Goal: Task Accomplishment & Management: Use online tool/utility

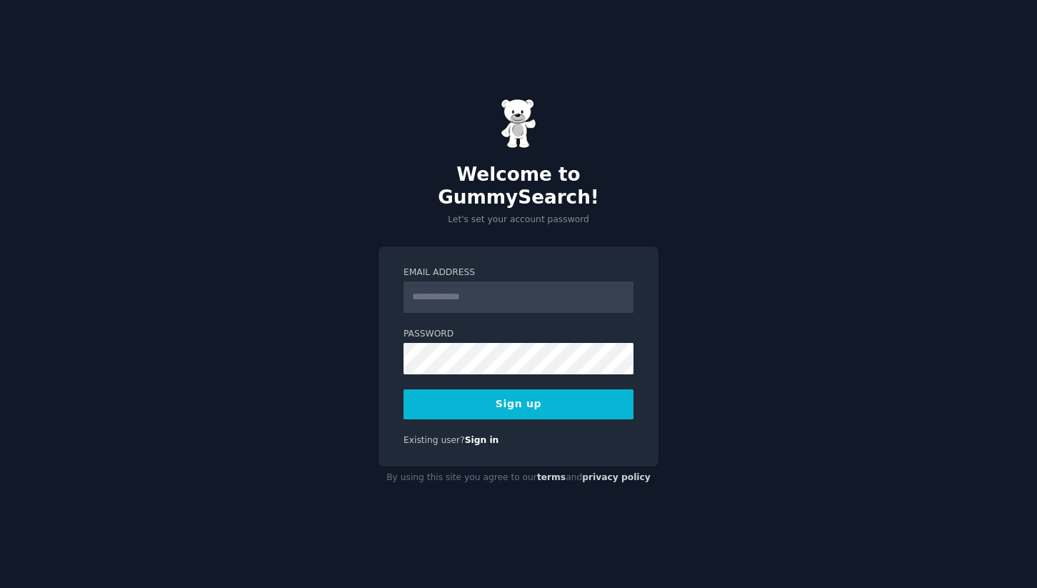
click at [481, 289] on input "Email Address" at bounding box center [518, 296] width 230 height 31
type input "**********"
click at [485, 328] on label "Password" at bounding box center [518, 334] width 230 height 13
click at [546, 389] on button "Sign up" at bounding box center [518, 404] width 230 height 30
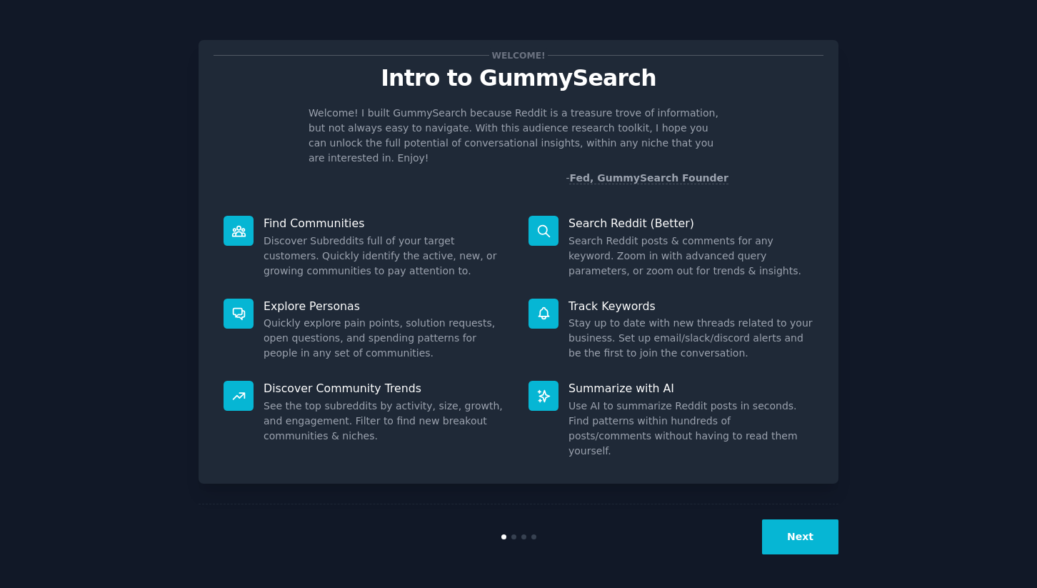
click at [821, 530] on button "Next" at bounding box center [800, 536] width 76 height 35
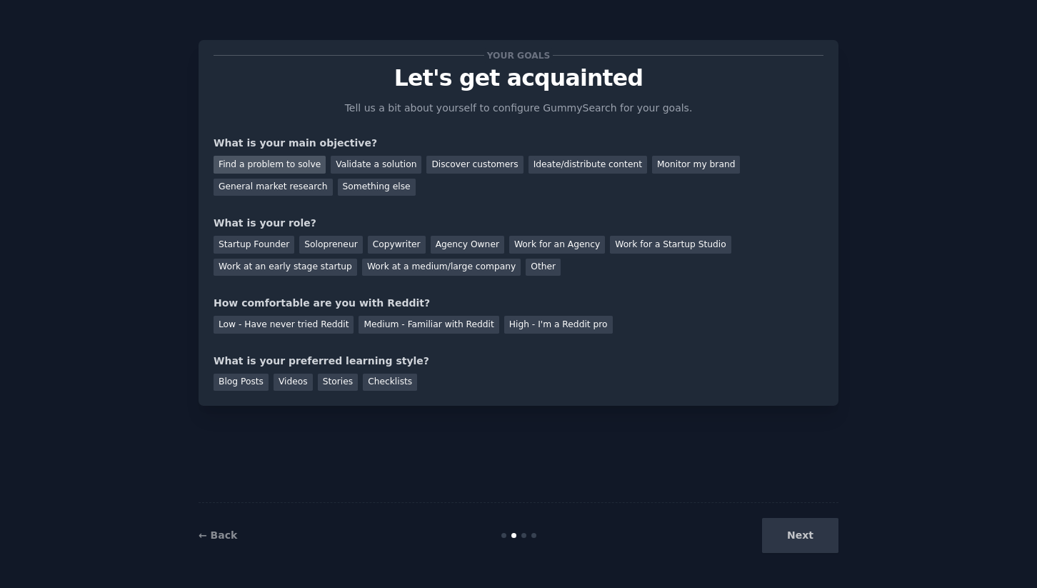
click at [299, 167] on div "Find a problem to solve" at bounding box center [270, 165] width 112 height 18
click at [358, 166] on div "Validate a solution" at bounding box center [376, 165] width 91 height 18
click at [275, 166] on div "Find a problem to solve" at bounding box center [270, 165] width 112 height 18
click at [269, 241] on div "Startup Founder" at bounding box center [254, 245] width 81 height 18
click at [300, 242] on div "Solopreneur" at bounding box center [330, 245] width 63 height 18
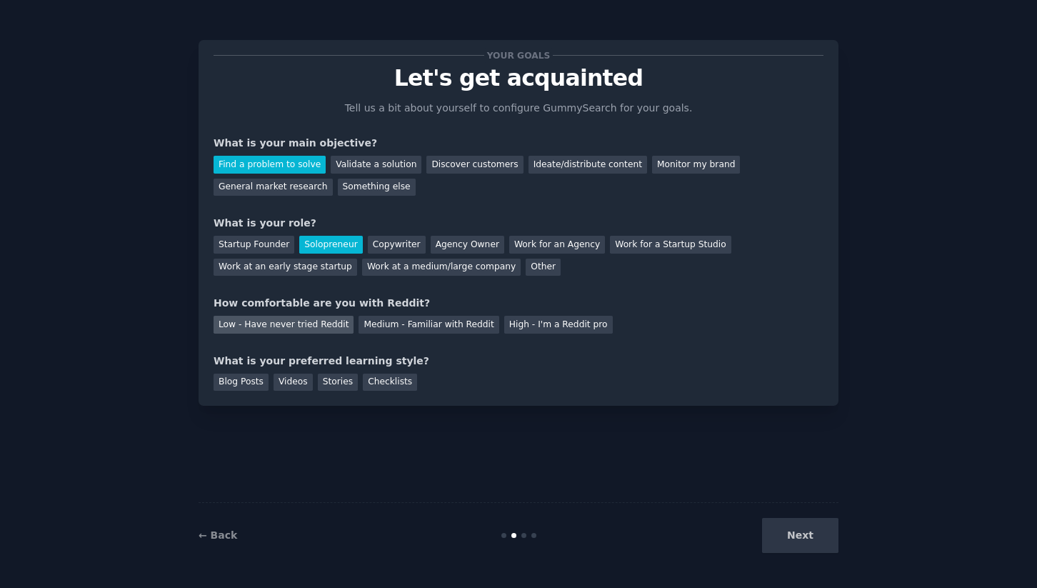
click at [317, 326] on div "Low - Have never tried Reddit" at bounding box center [284, 325] width 140 height 18
click at [257, 381] on div "Blog Posts" at bounding box center [241, 382] width 55 height 18
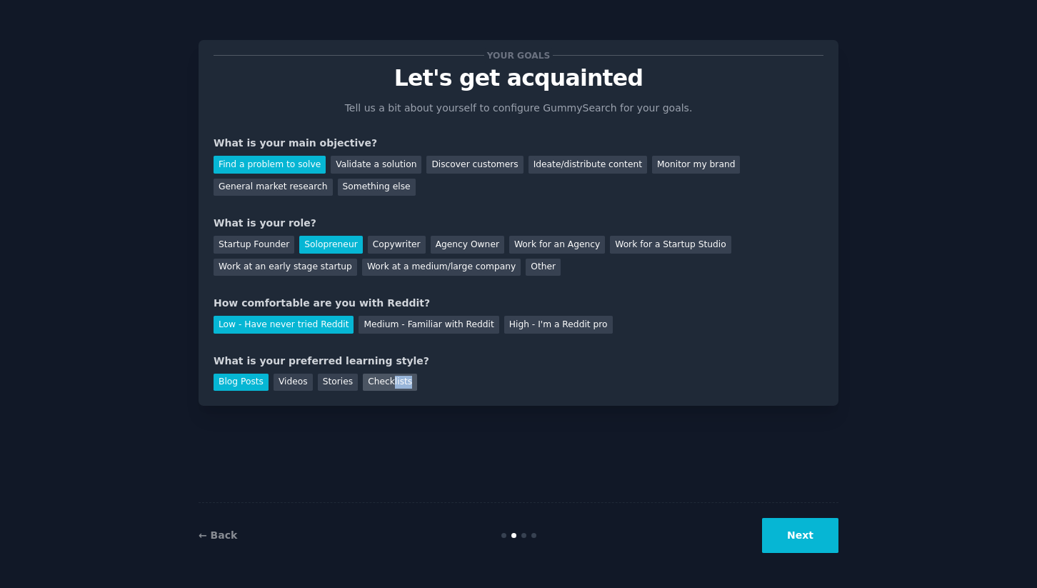
click at [389, 388] on div "Checklists" at bounding box center [390, 382] width 54 height 18
click at [784, 538] on button "Next" at bounding box center [800, 535] width 76 height 35
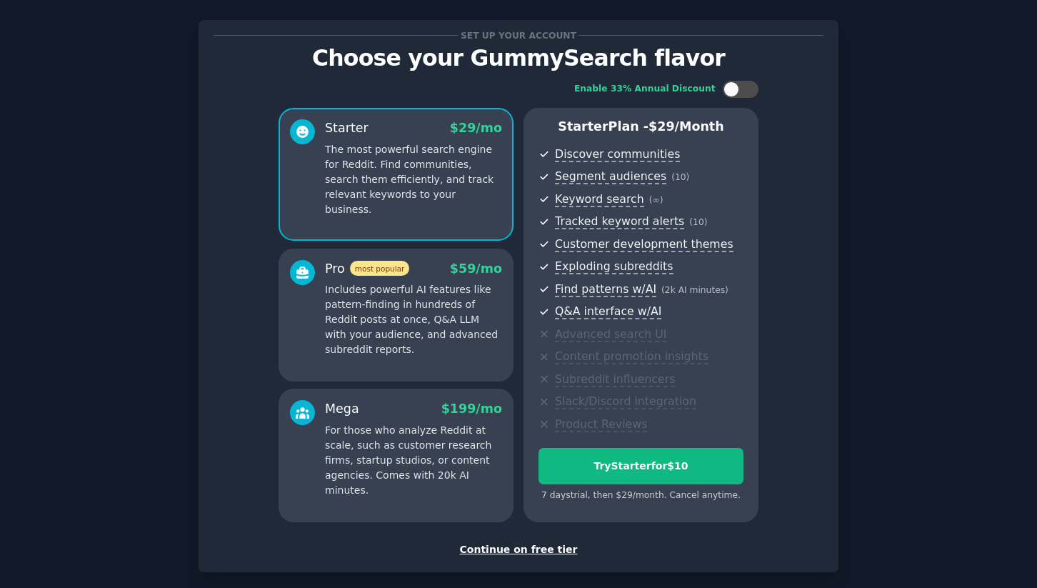
scroll to position [6, 0]
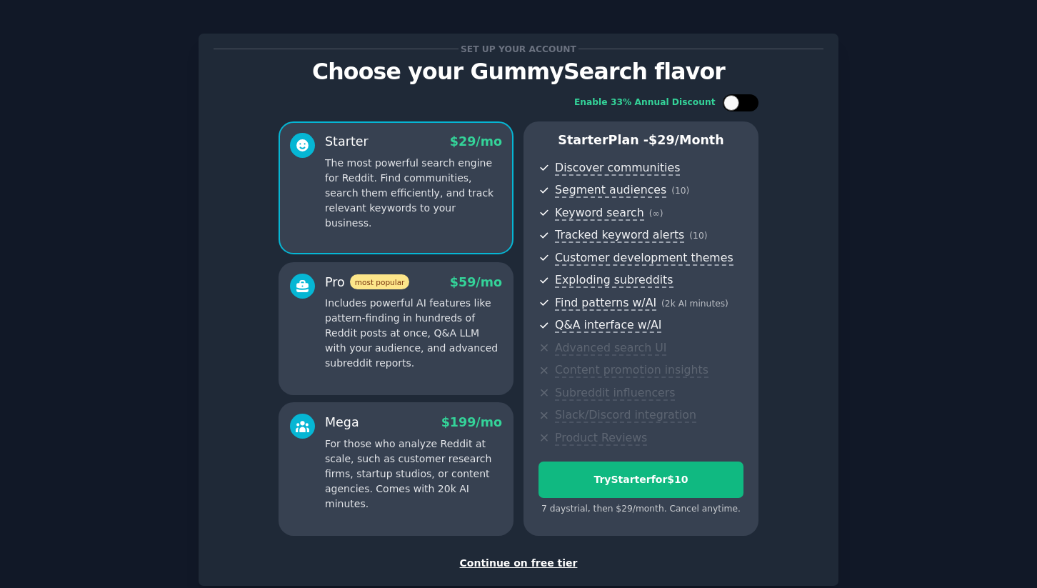
click at [741, 108] on div at bounding box center [741, 102] width 36 height 17
checkbox input "false"
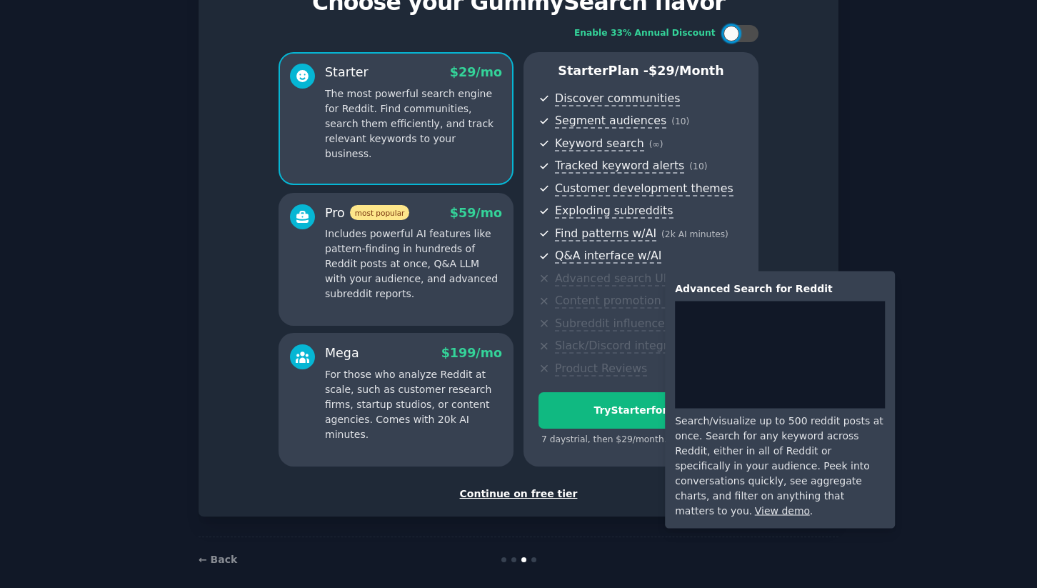
scroll to position [82, 0]
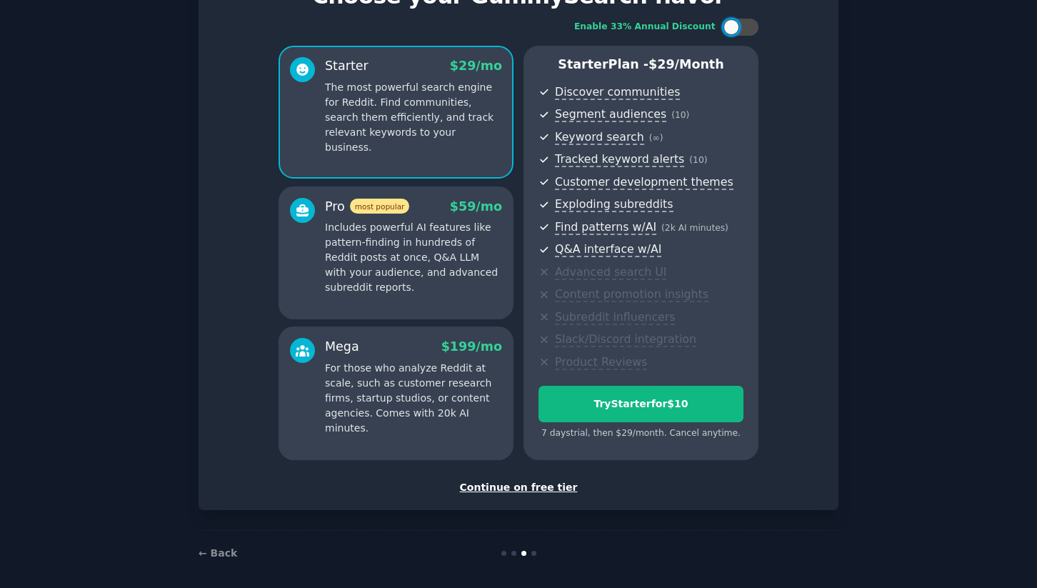
click at [538, 490] on div "Continue on free tier" at bounding box center [519, 487] width 610 height 15
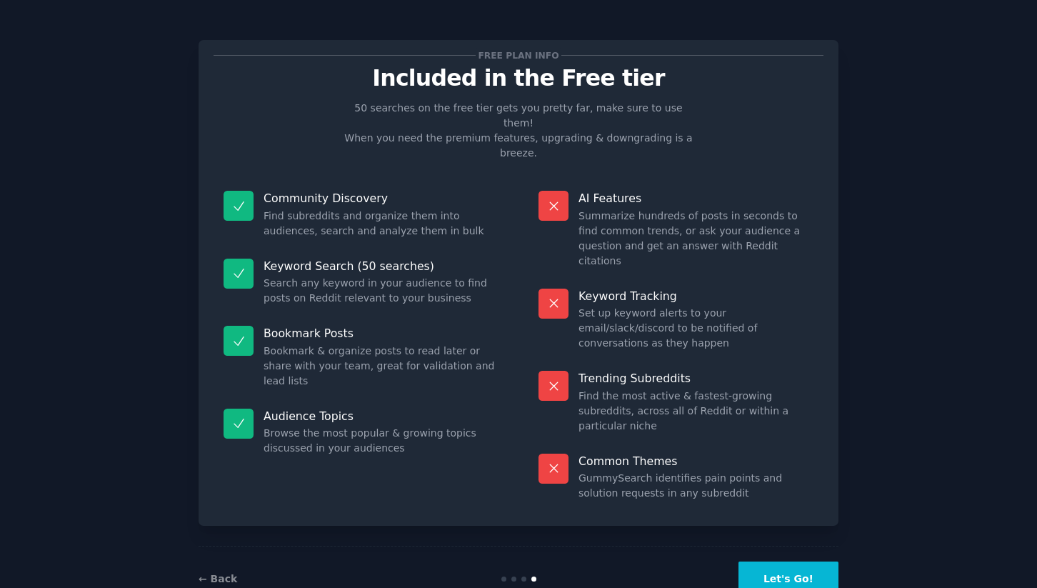
click at [791, 561] on button "Let's Go!" at bounding box center [788, 578] width 100 height 35
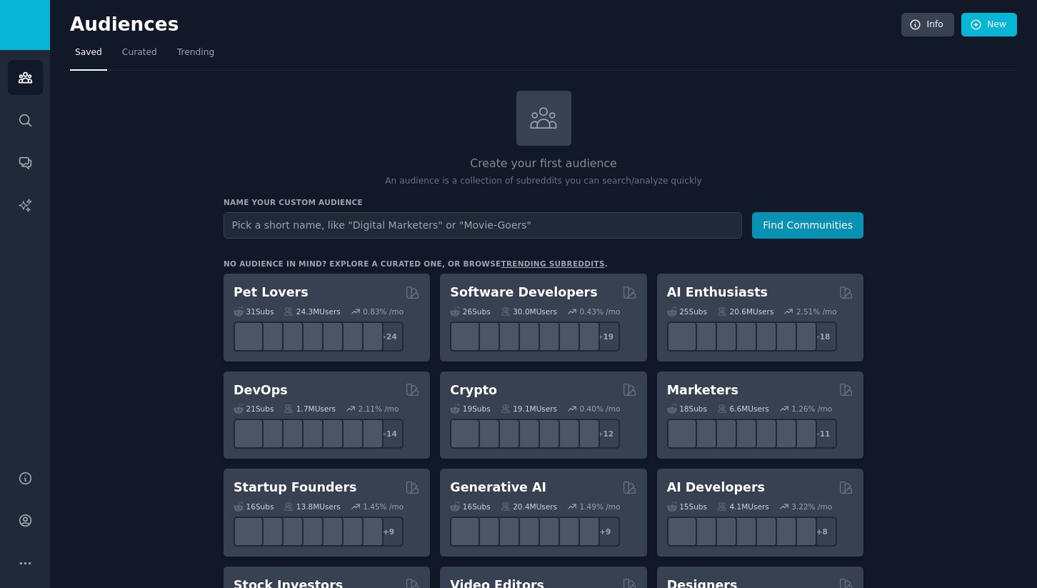
click at [414, 228] on input "text" at bounding box center [483, 225] width 518 height 26
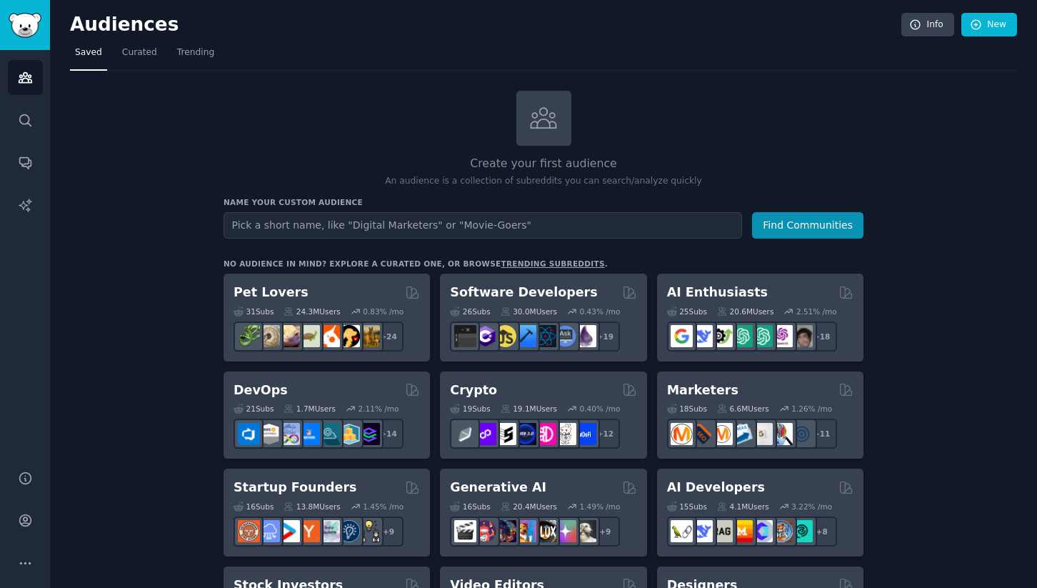
type input "&39*dLrzj$c^NA4f"
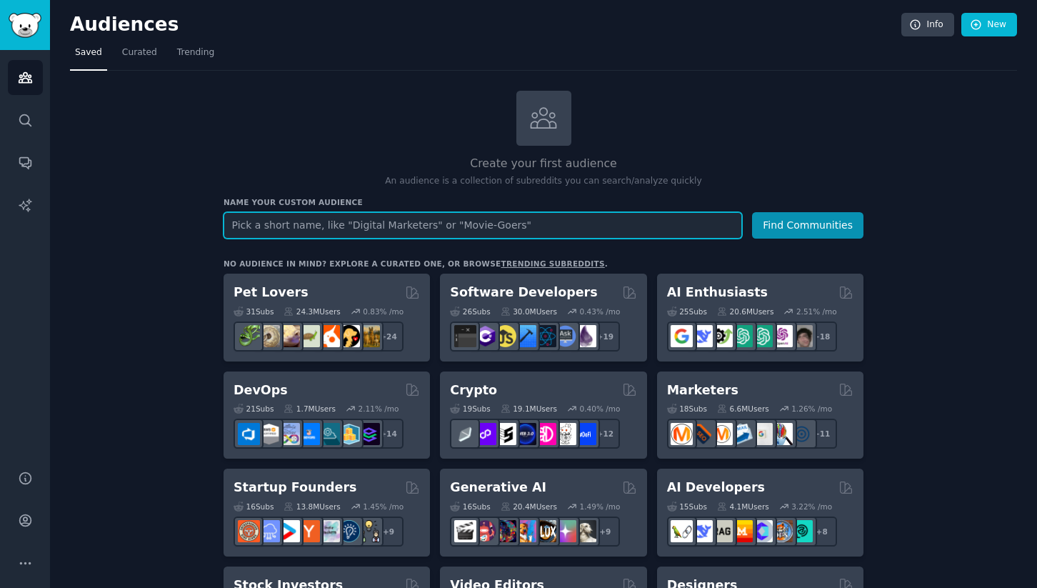
click at [497, 228] on input "text" at bounding box center [483, 225] width 518 height 26
paste input "site:[DOMAIN_NAME] "I hate" + [industry]"
drag, startPoint x: 434, startPoint y: 219, endPoint x: 348, endPoint y: 226, distance: 85.9
click at [348, 226] on input "site:[DOMAIN_NAME] "I hate" + [industry]" at bounding box center [483, 225] width 518 height 26
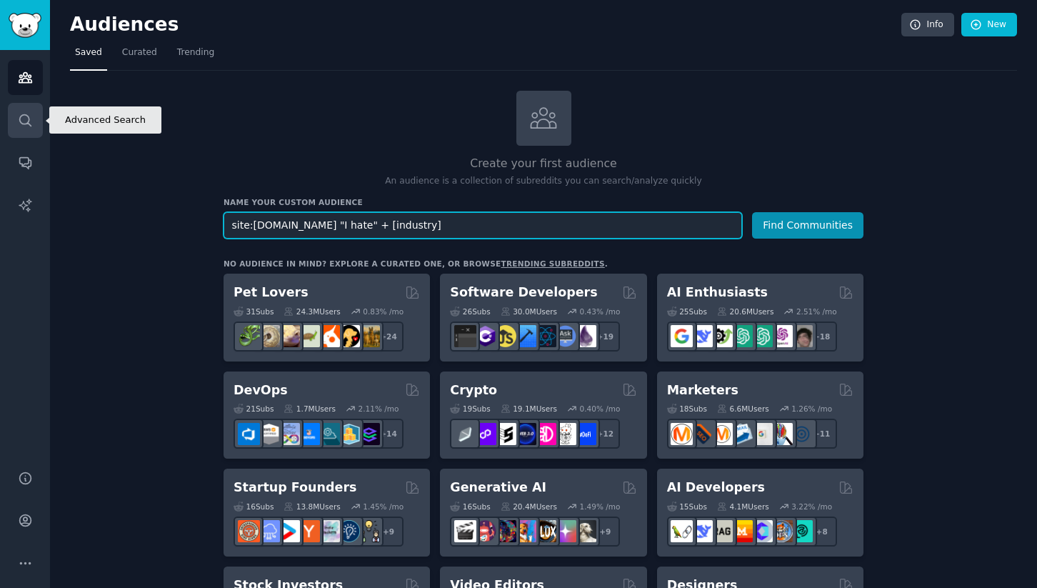
type input "site:[DOMAIN_NAME] "I hate" + [industry]"
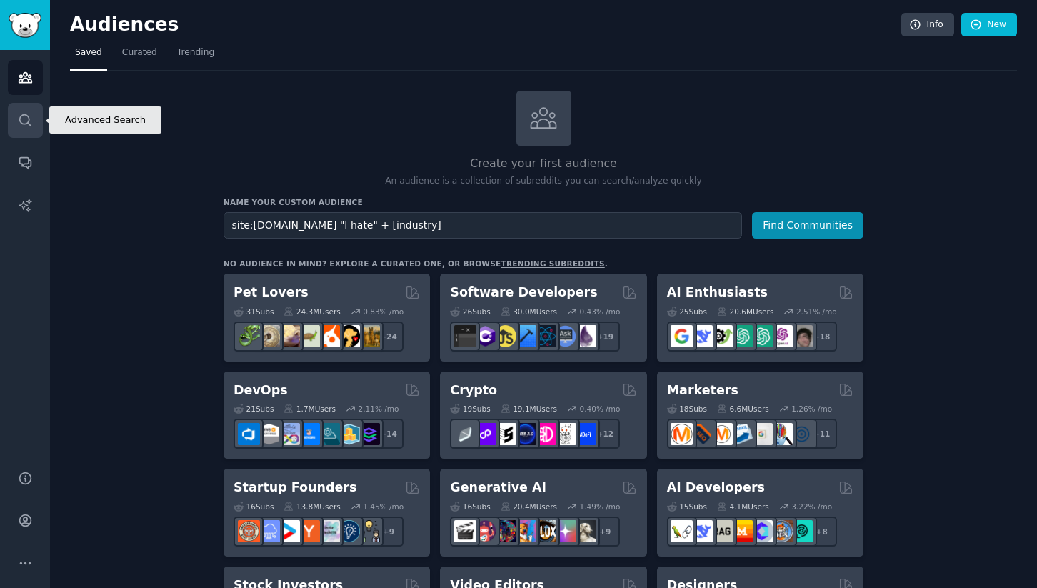
click at [28, 126] on icon "Sidebar" at bounding box center [25, 120] width 15 height 15
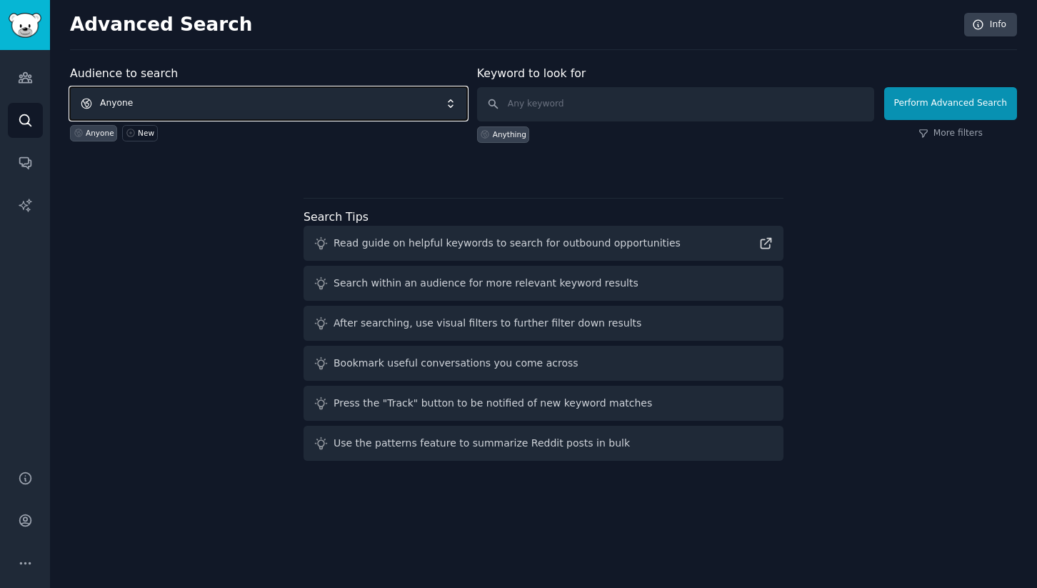
click at [332, 103] on span "Anyone" at bounding box center [268, 103] width 397 height 33
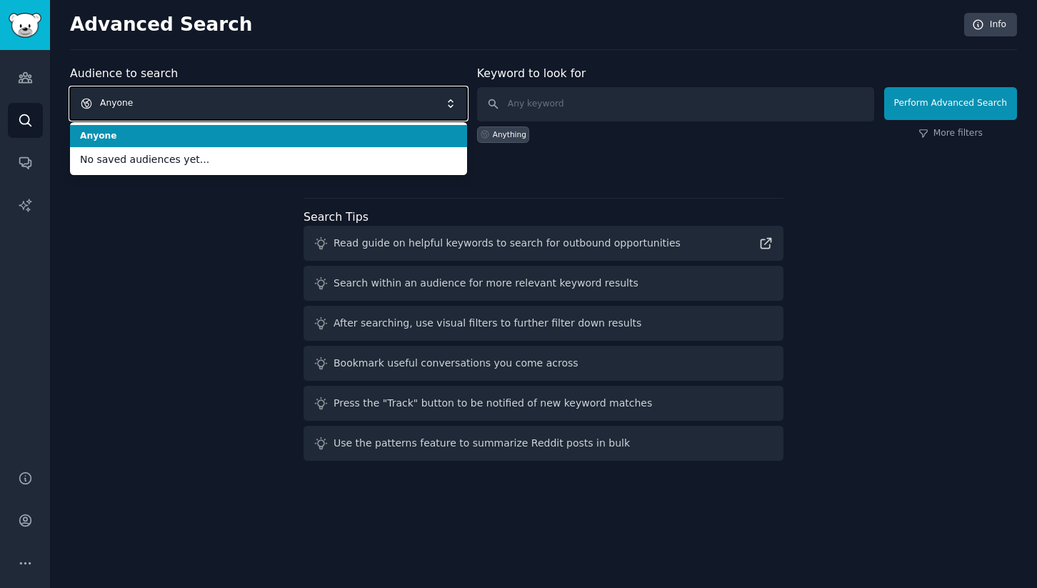
click at [332, 103] on span "Anyone" at bounding box center [268, 103] width 397 height 33
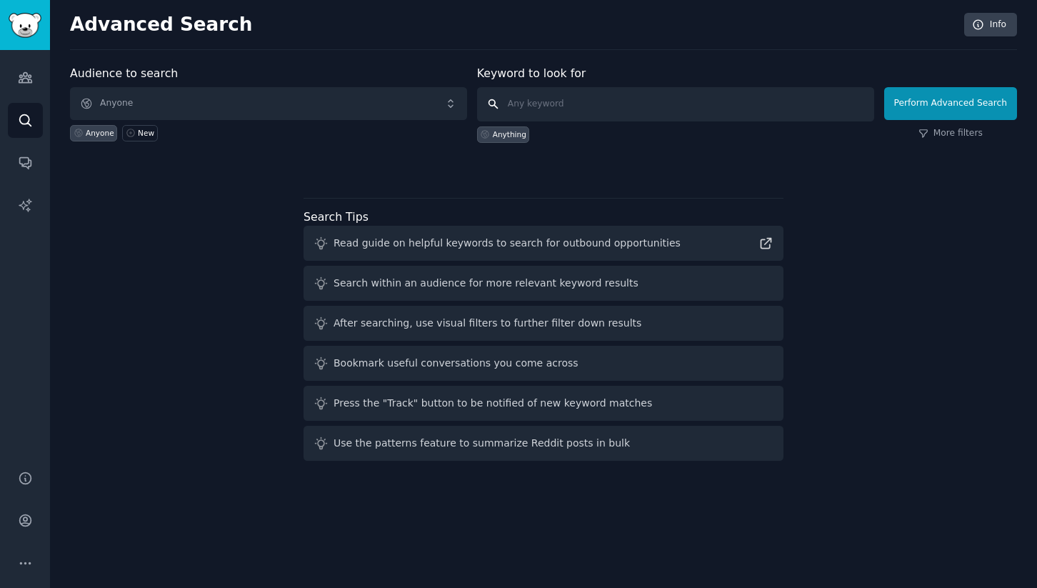
click at [608, 99] on input "text" at bounding box center [675, 104] width 397 height 34
paste input "site:[DOMAIN_NAME] "I hate" + [industry]"
drag, startPoint x: 700, startPoint y: 106, endPoint x: 613, endPoint y: 106, distance: 87.1
click at [611, 106] on input "site:[DOMAIN_NAME] "I hate" + [industry]" at bounding box center [675, 104] width 397 height 34
type input "site:[DOMAIN_NAME] "I hate""
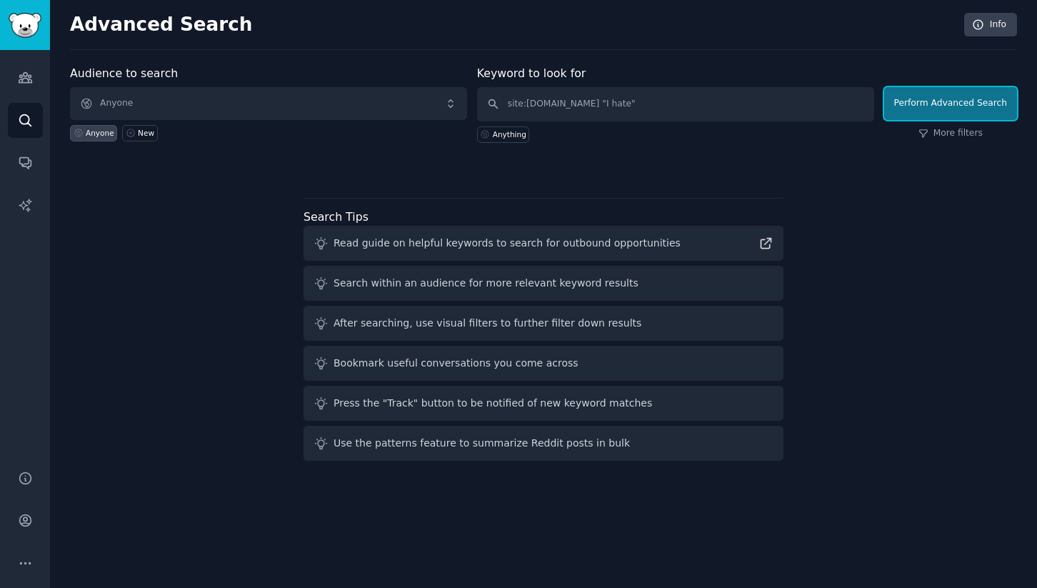
click at [971, 99] on button "Perform Advanced Search" at bounding box center [950, 103] width 133 height 33
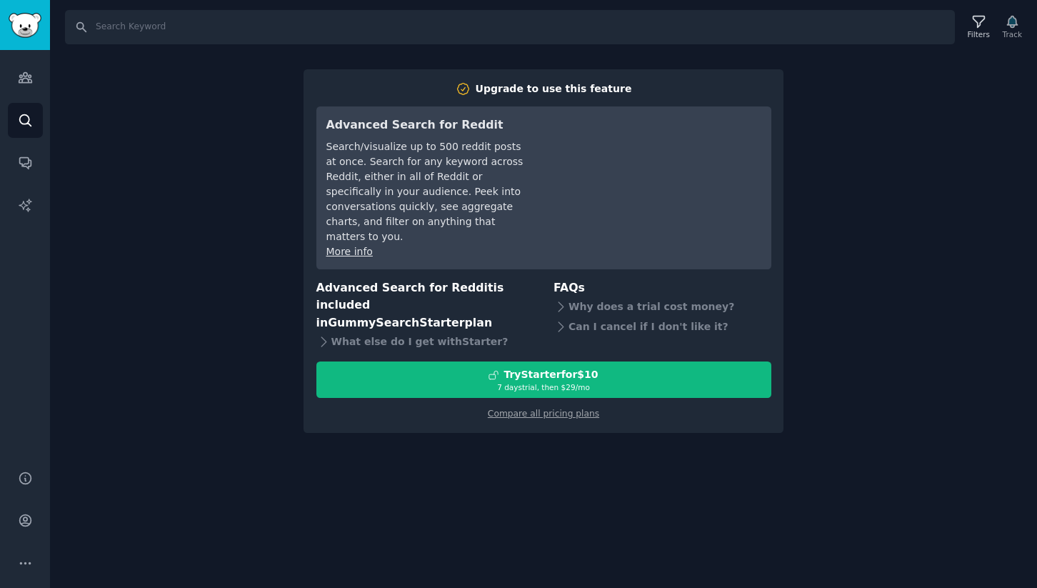
click at [849, 92] on div "Search Filters Track Upgrade to use this feature Advanced Search for Reddit Sea…" at bounding box center [543, 294] width 987 height 588
click at [29, 88] on link "Audiences" at bounding box center [25, 77] width 35 height 35
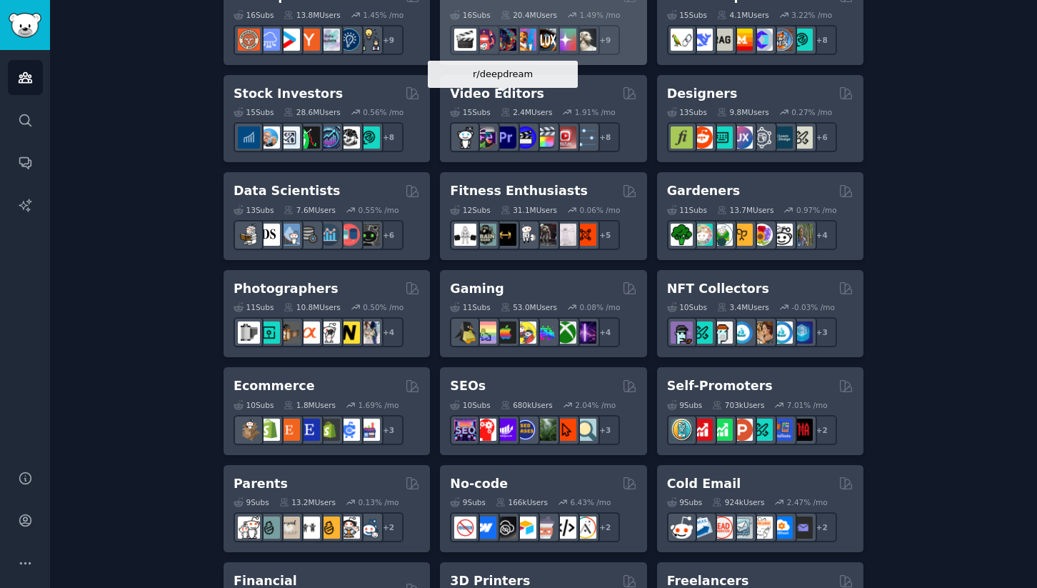
scroll to position [492, 0]
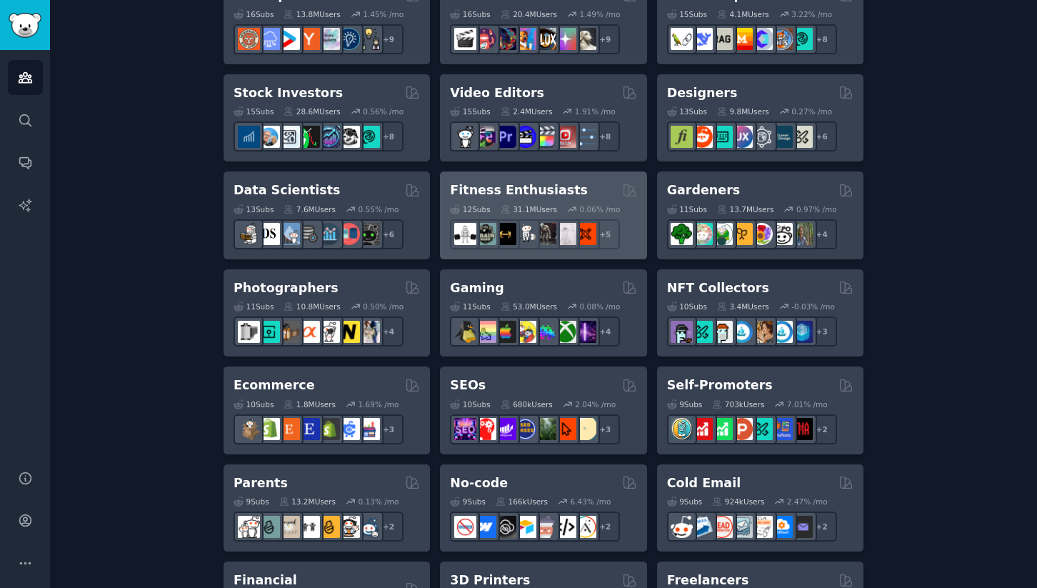
click at [521, 183] on h2 "Fitness Enthusiasts" at bounding box center [519, 190] width 138 height 18
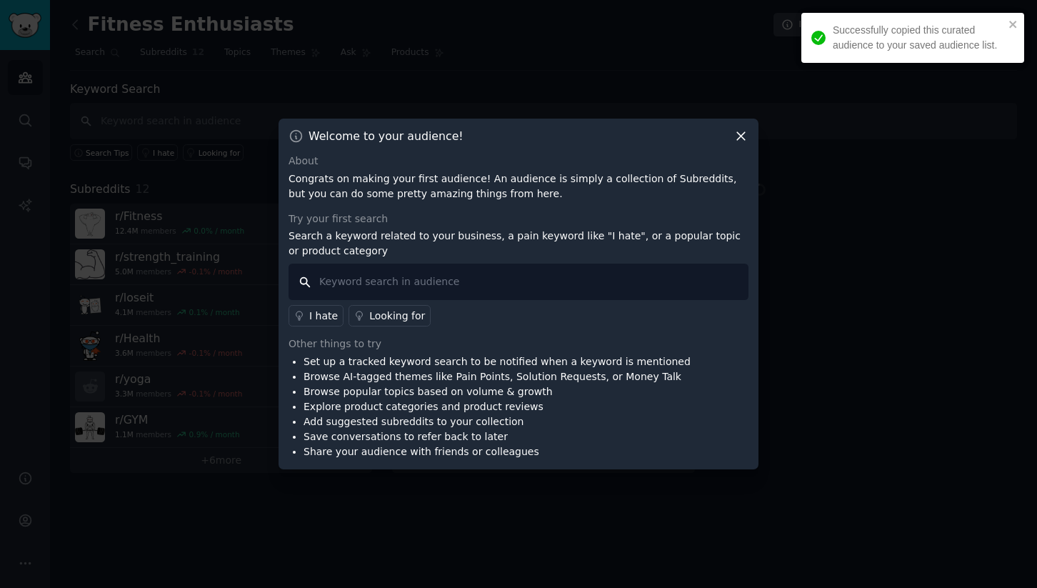
click at [432, 286] on input "text" at bounding box center [519, 282] width 460 height 36
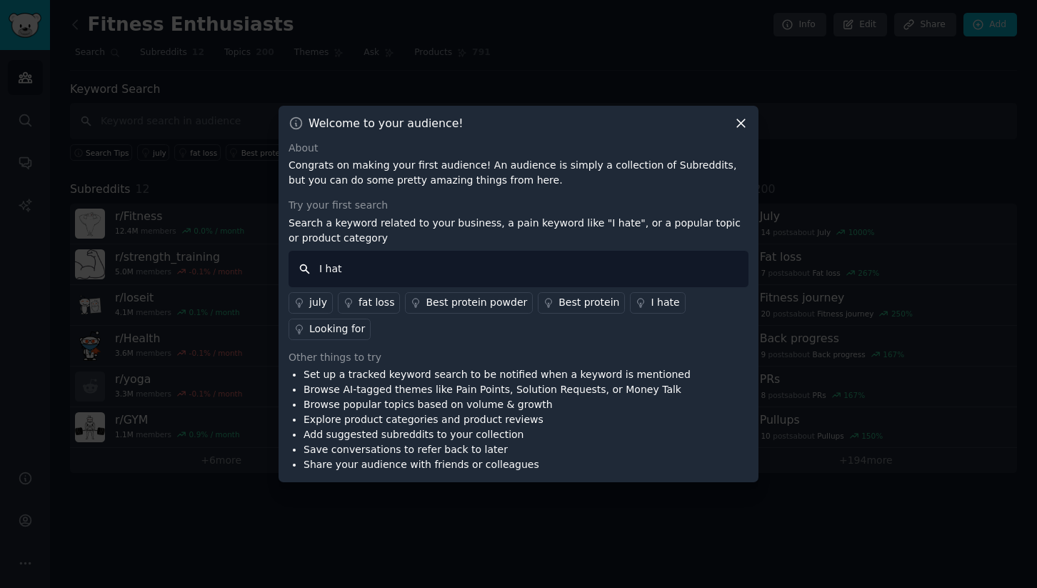
type input "I hate"
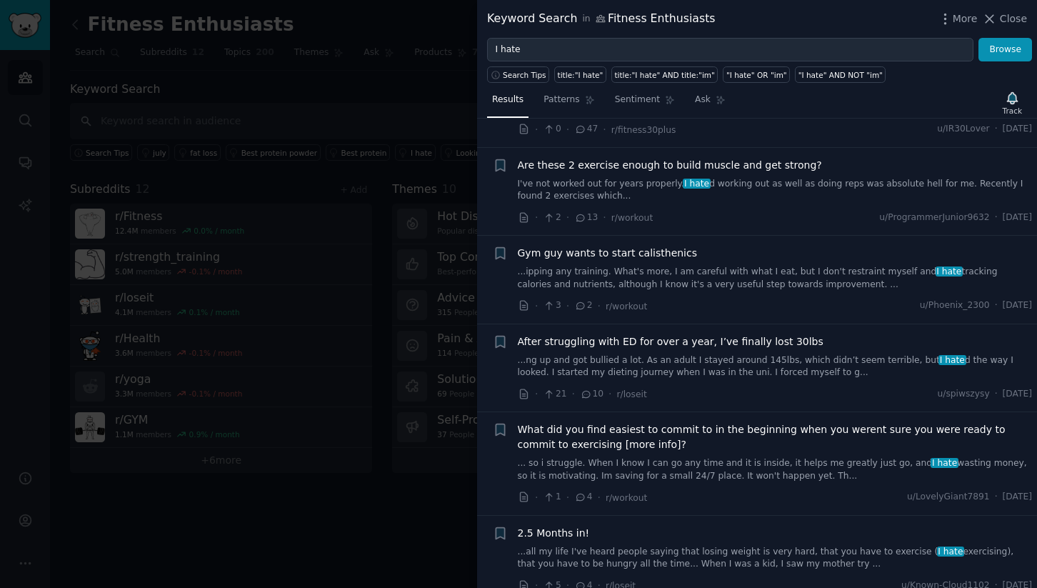
scroll to position [197, 0]
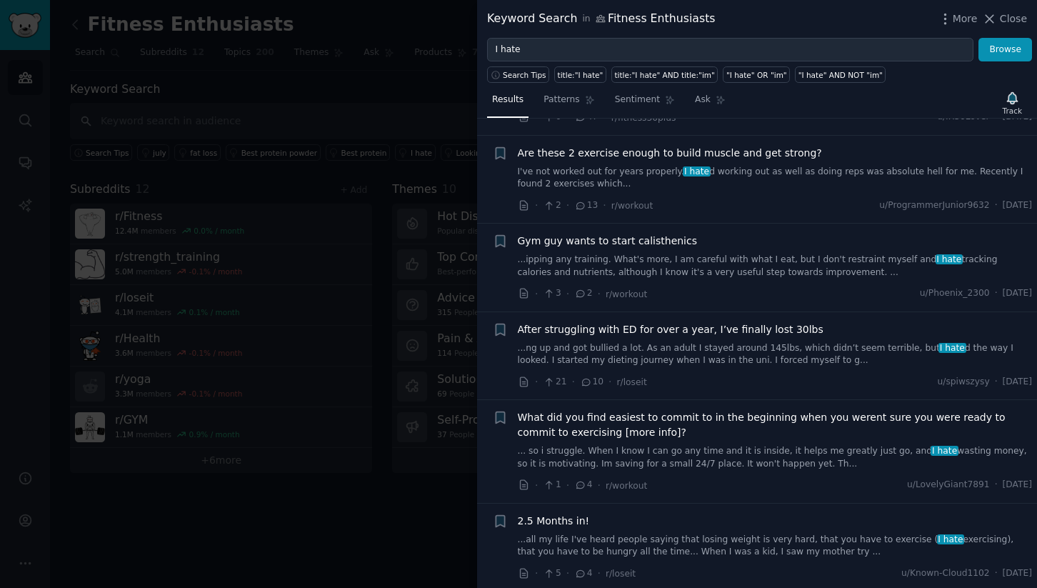
click at [320, 104] on div at bounding box center [518, 294] width 1037 height 588
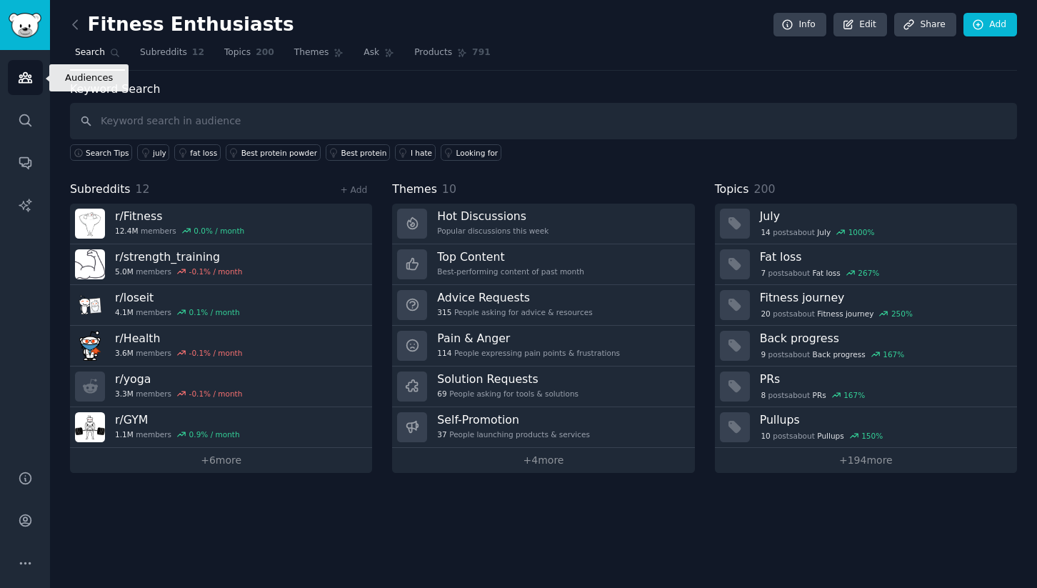
click at [26, 86] on link "Audiences" at bounding box center [25, 77] width 35 height 35
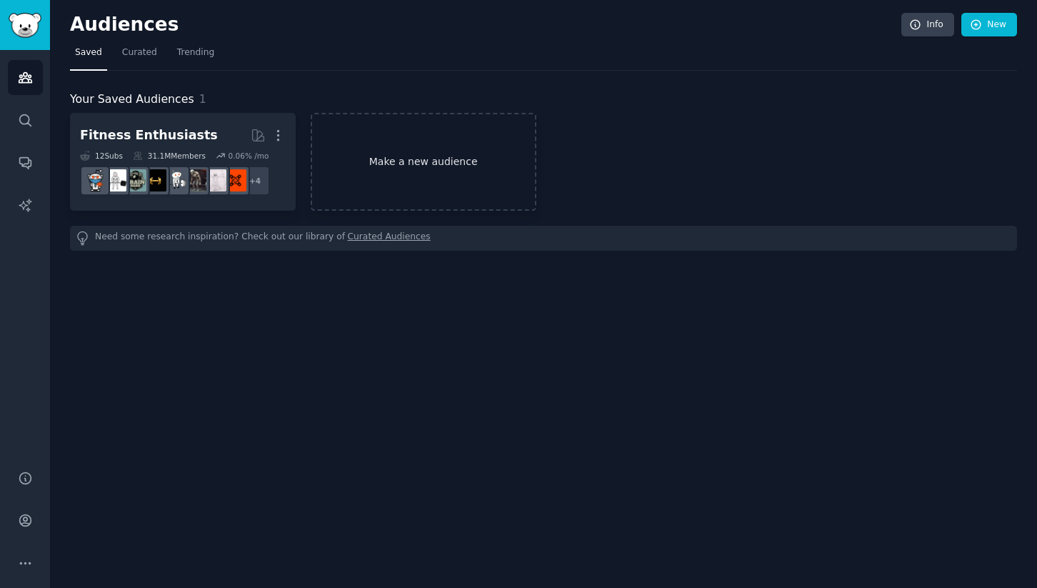
click at [380, 179] on link "Make a new audience" at bounding box center [424, 162] width 226 height 98
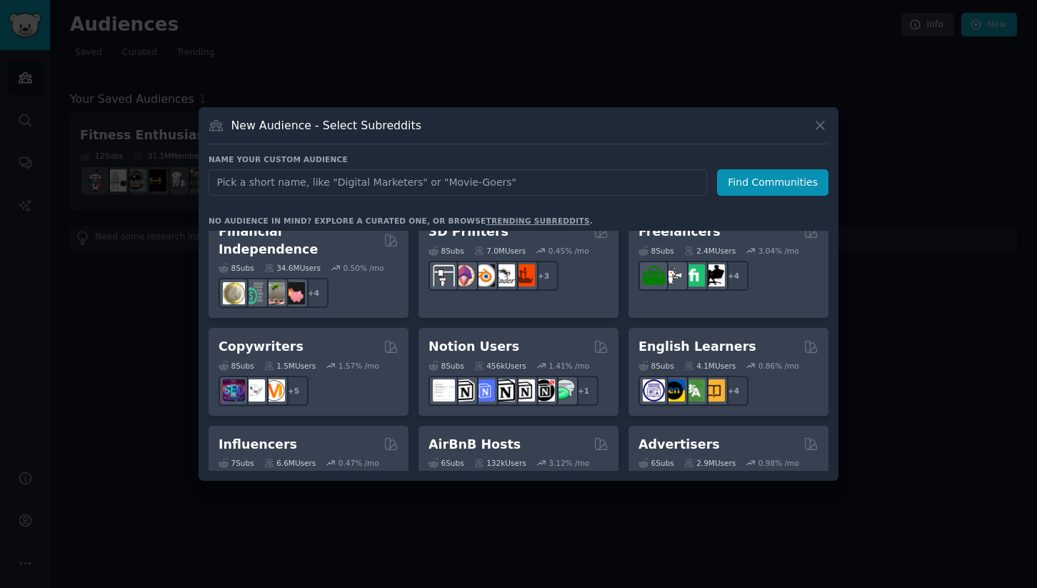
scroll to position [1115, 0]
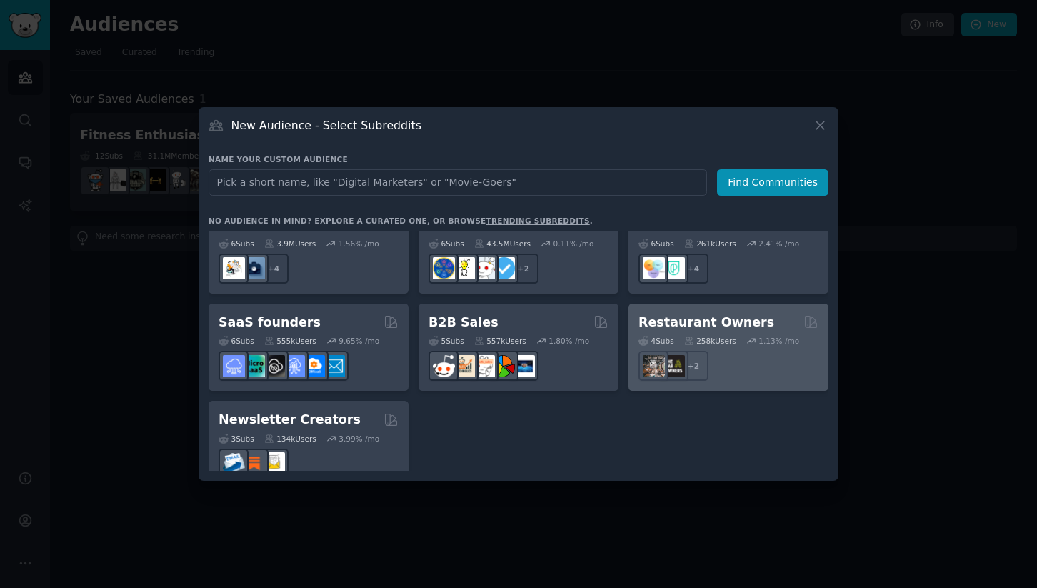
click at [773, 351] on div "+ 2" at bounding box center [728, 366] width 180 height 30
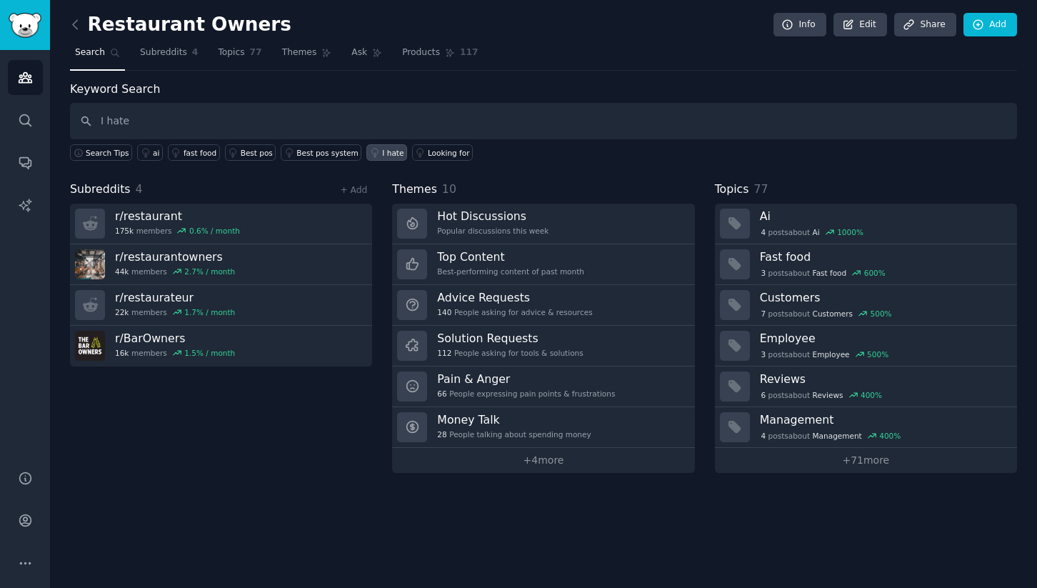
type input "I hate"
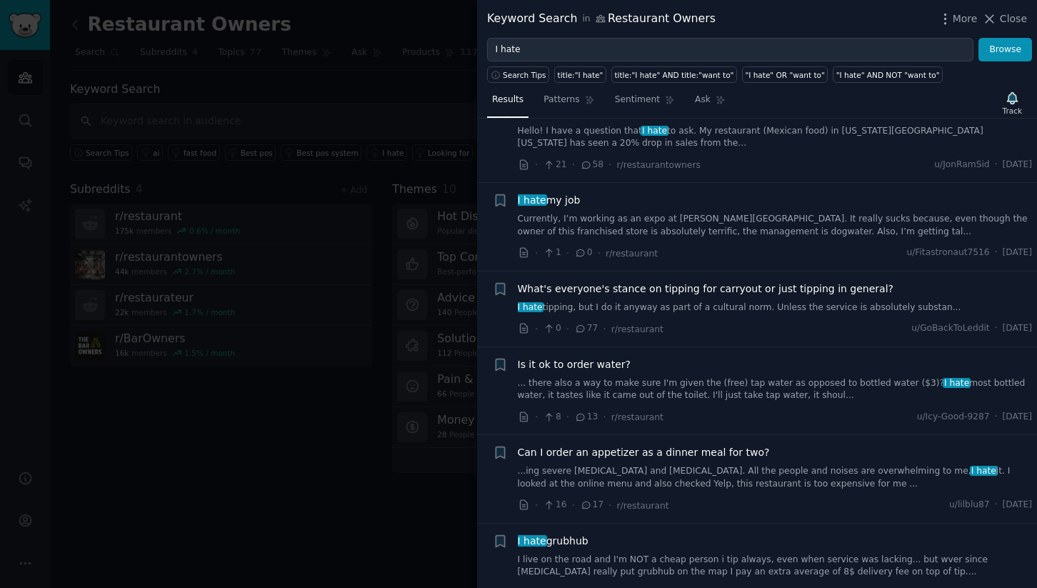
scroll to position [4163, 0]
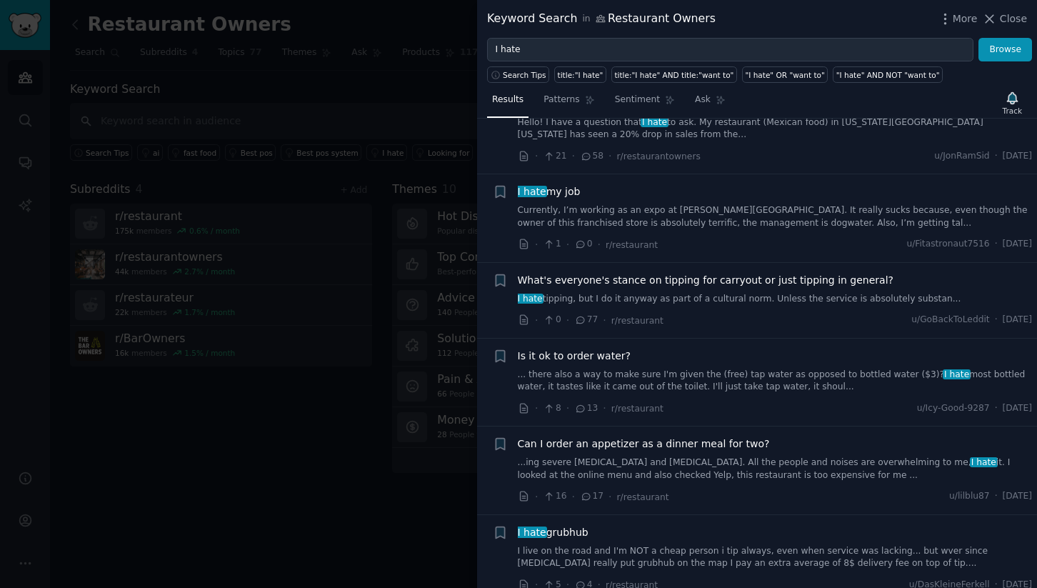
click at [330, 85] on div at bounding box center [518, 294] width 1037 height 588
